Goal: Find specific page/section

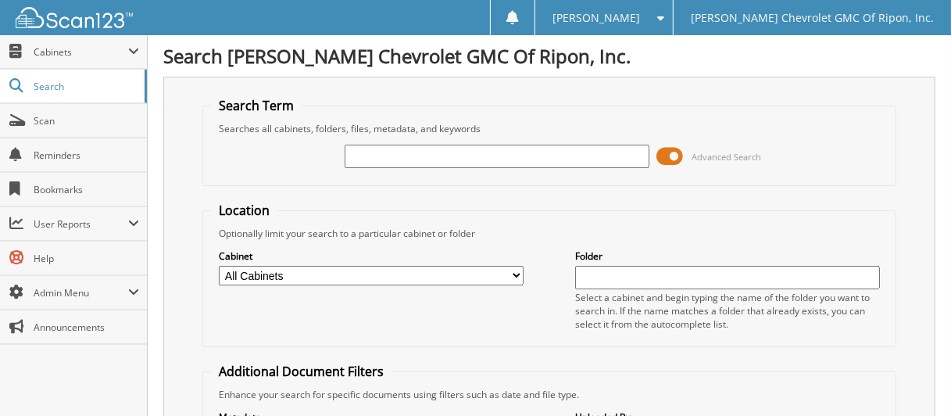
click at [376, 159] on input "text" at bounding box center [497, 156] width 304 height 23
type input "141403"
click at [676, 148] on span at bounding box center [670, 156] width 27 height 23
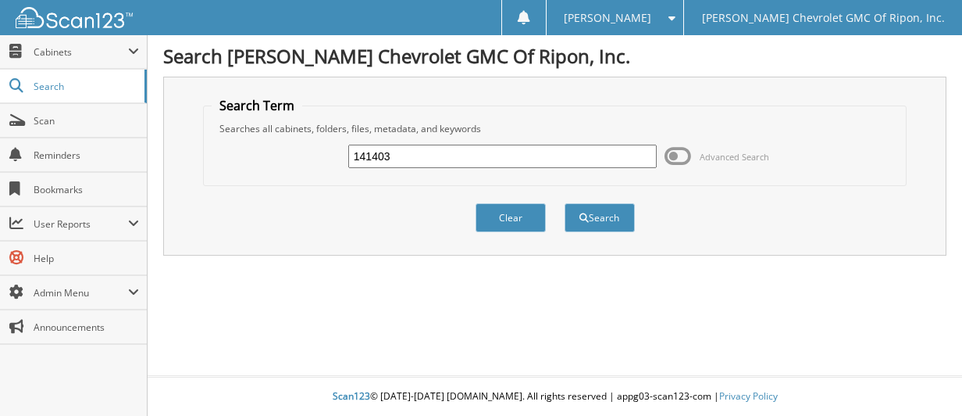
click at [587, 202] on div "Search" at bounding box center [599, 218] width 73 height 32
click at [586, 208] on button "Search" at bounding box center [600, 217] width 70 height 29
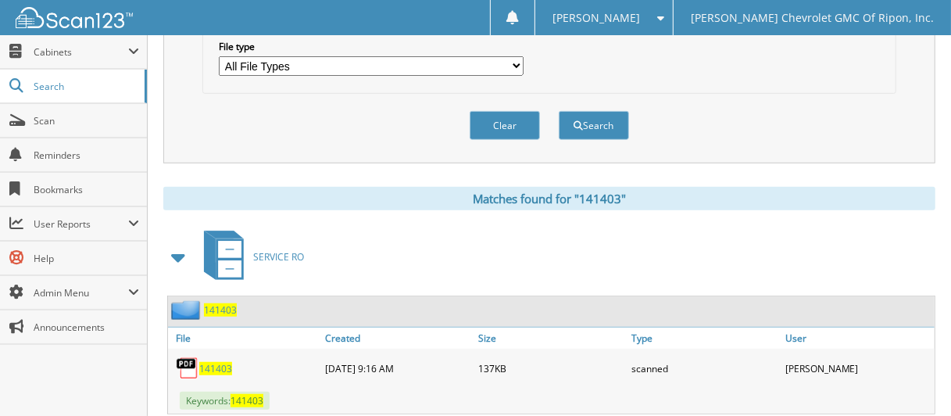
scroll to position [547, 0]
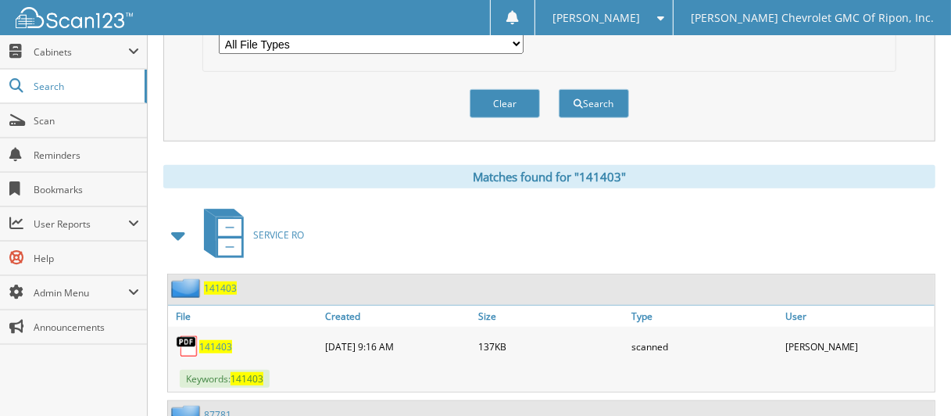
click at [226, 281] on span "141403" at bounding box center [220, 287] width 33 height 13
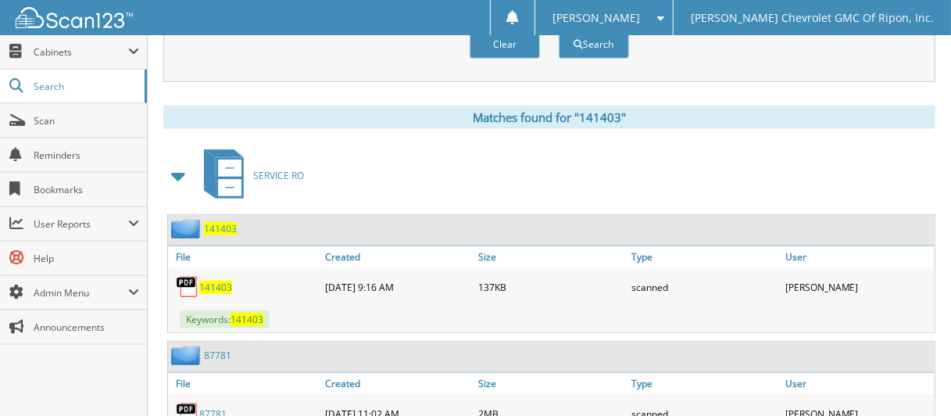
scroll to position [528, 0]
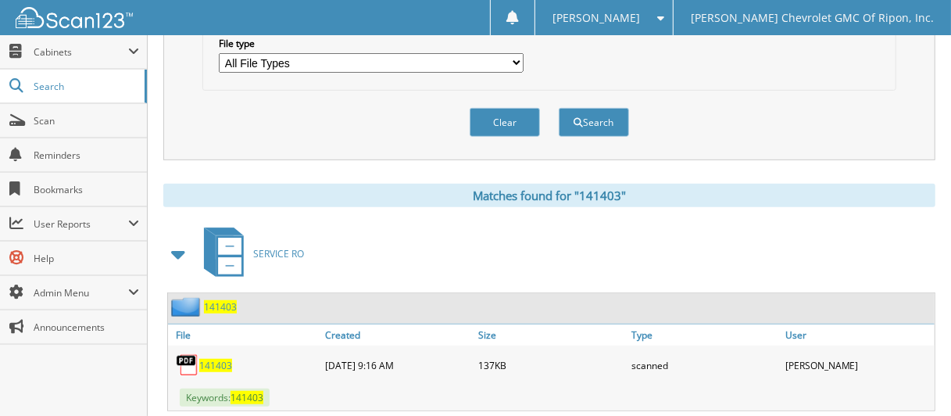
click at [214, 300] on span "141403" at bounding box center [220, 306] width 33 height 13
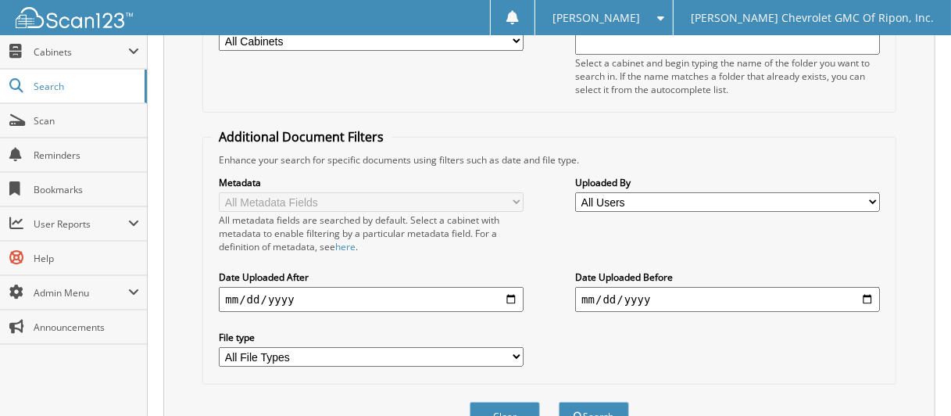
scroll to position [469, 0]
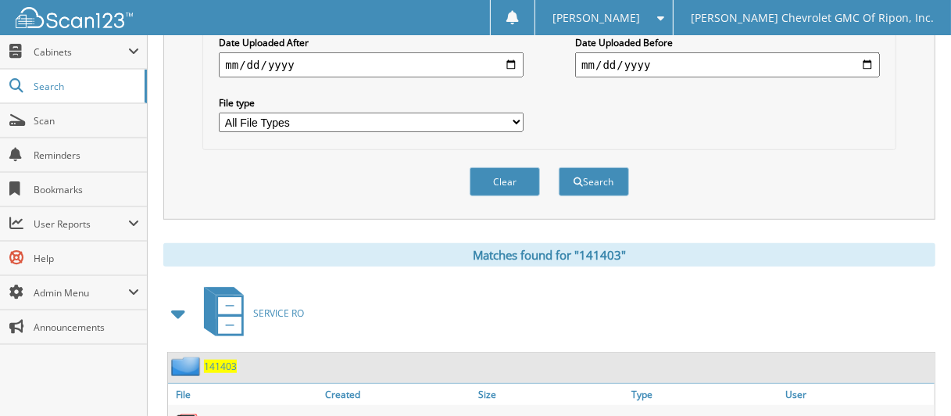
click at [91, 122] on span "Scan" at bounding box center [86, 120] width 105 height 13
